Goal: Check status

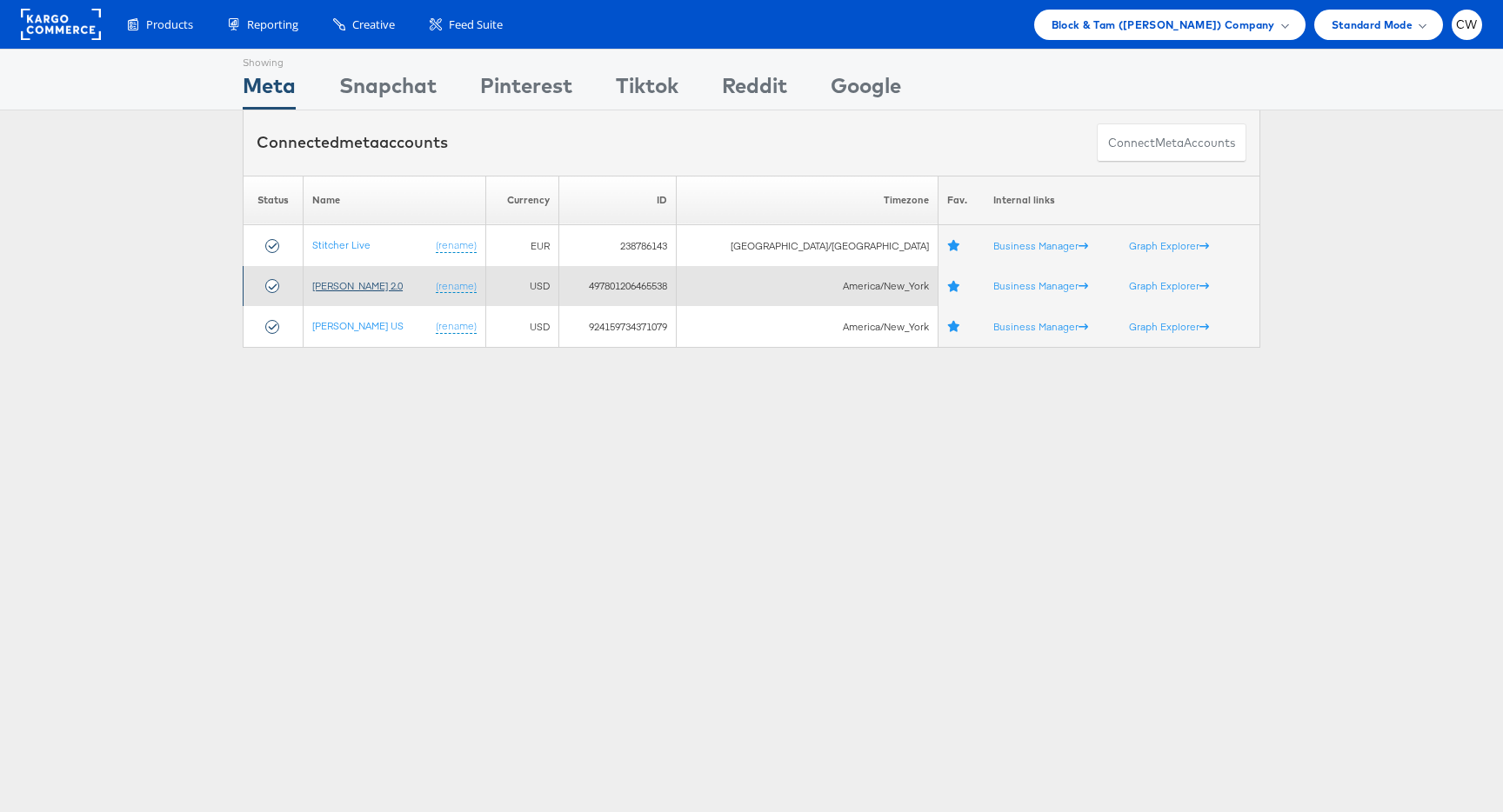
click at [392, 284] on link "[PERSON_NAME] 2.0" at bounding box center [357, 285] width 91 height 13
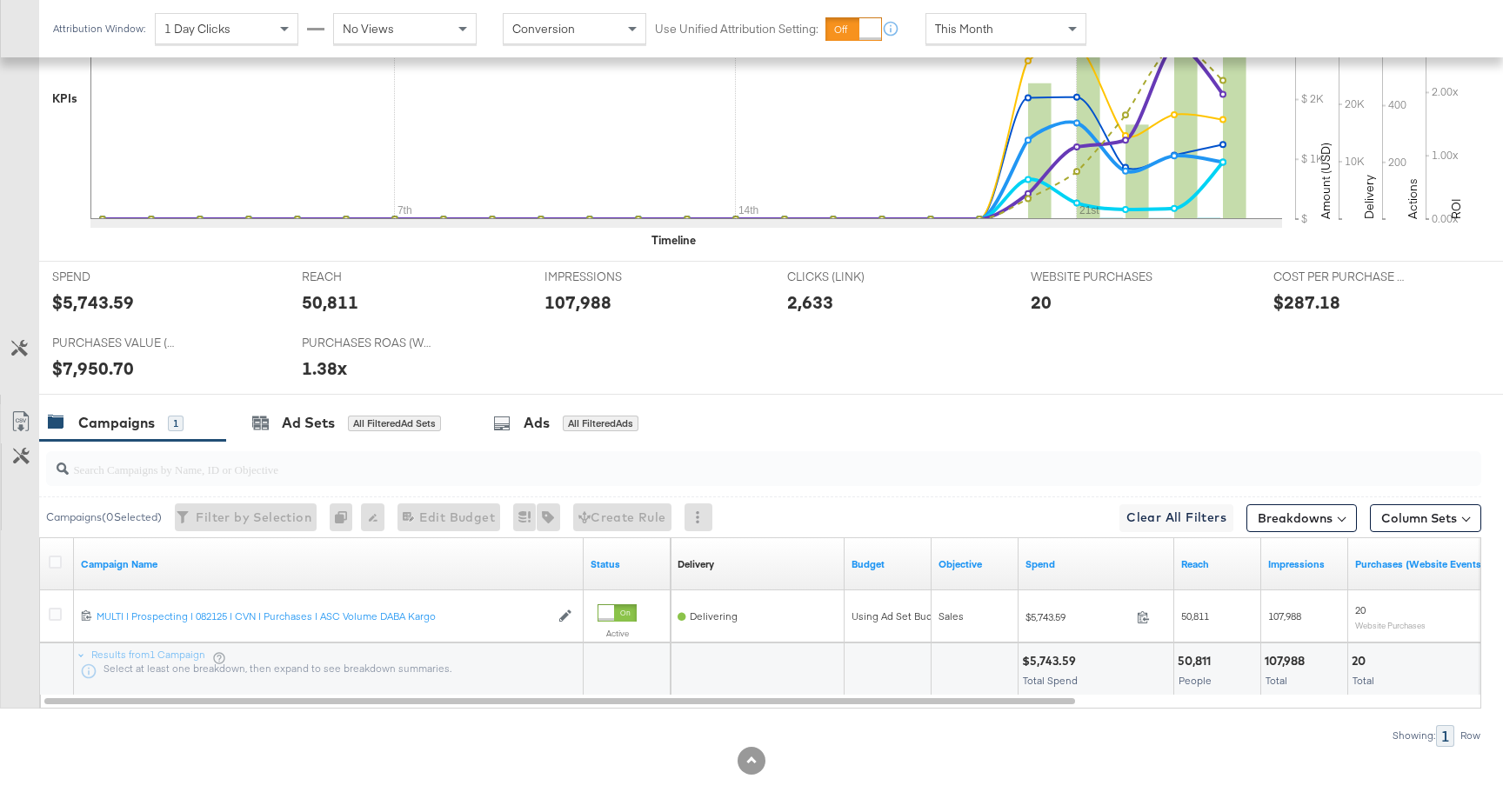
scroll to position [582, 0]
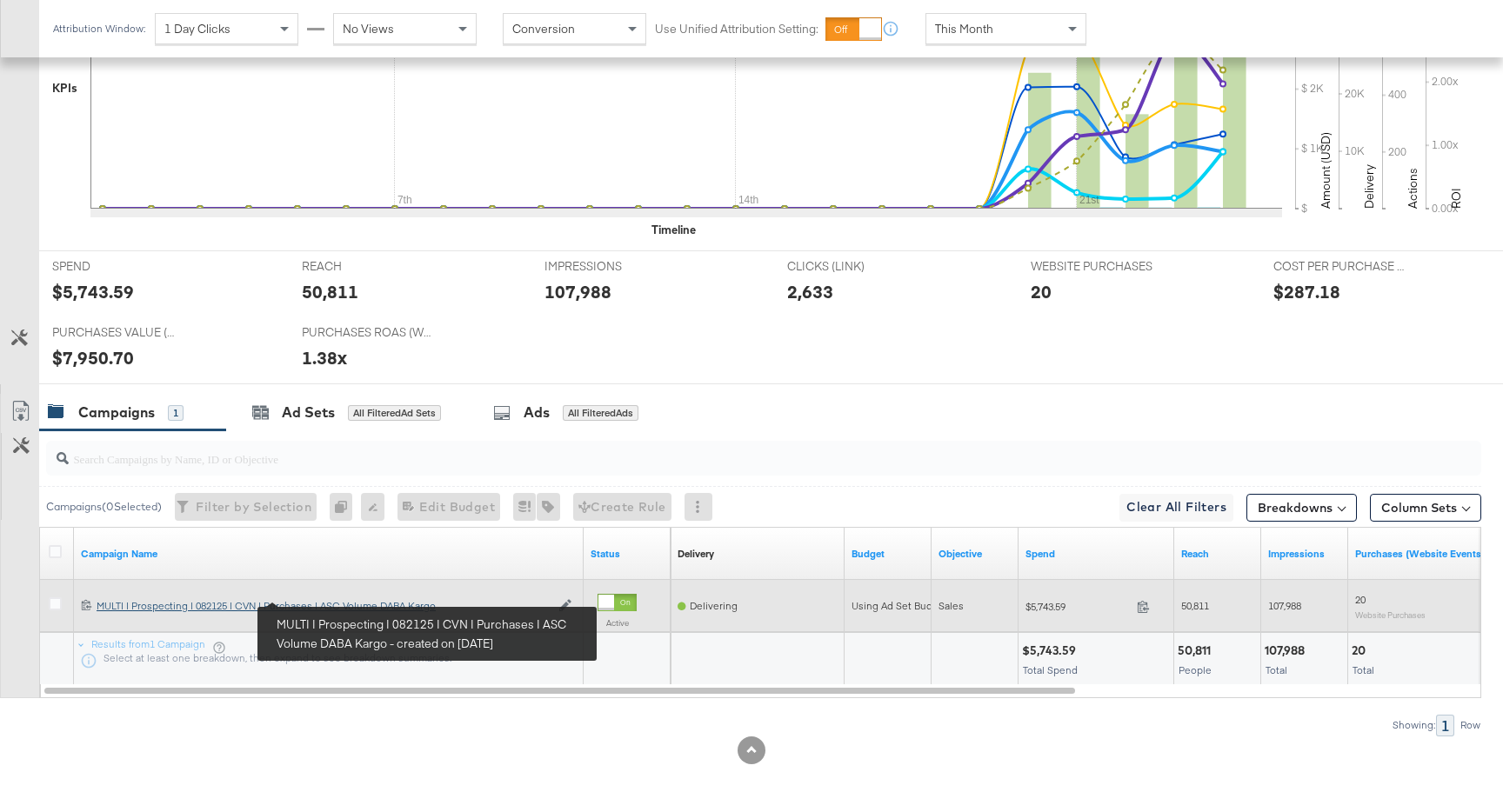
click at [397, 601] on div "MULTI | Prospecting | 082125 | CVN | Purchases | ASC Volume DABA Kargo MULTI | …" at bounding box center [323, 606] width 453 height 14
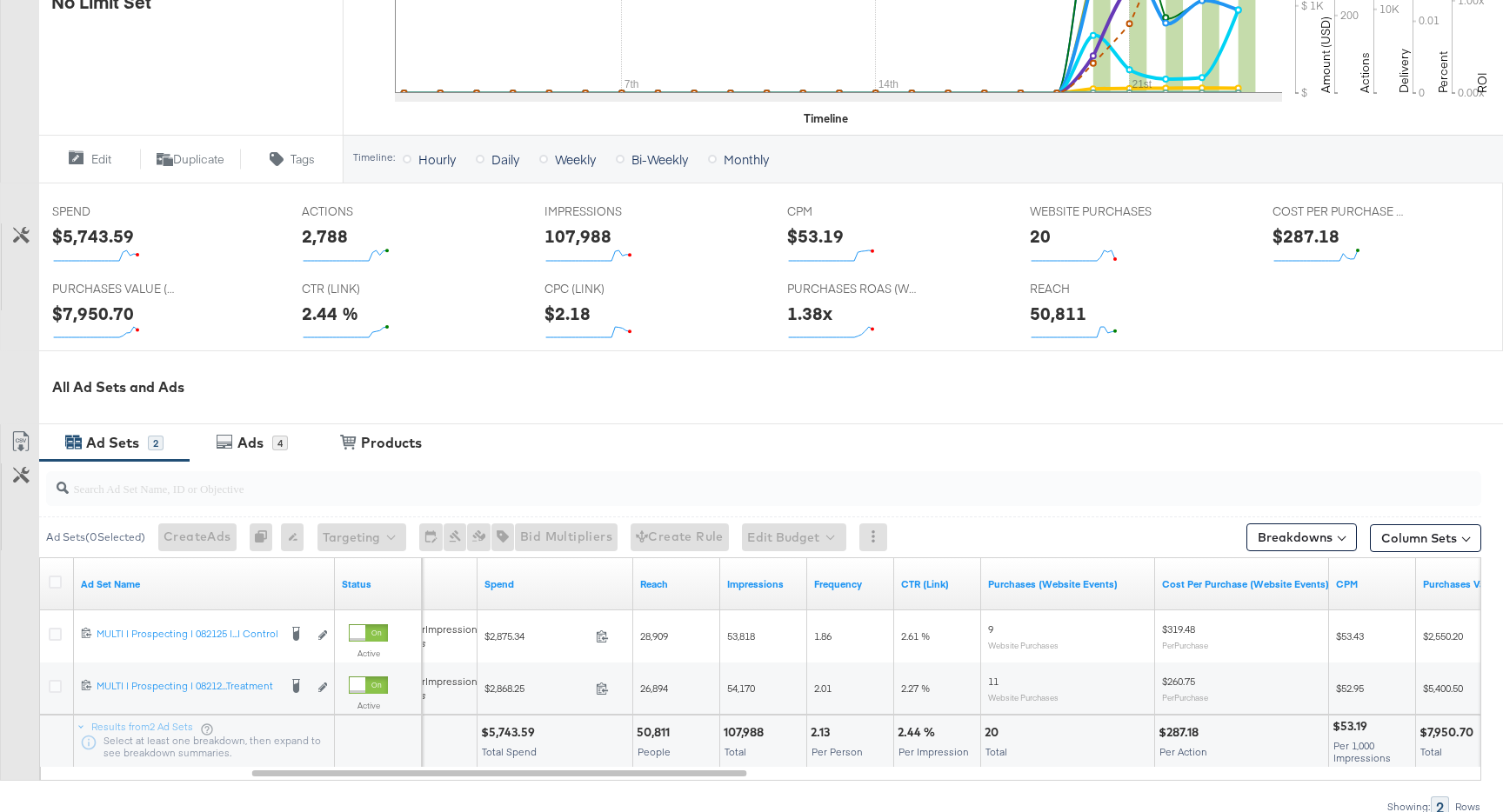
scroll to position [553, 0]
